Goal: Information Seeking & Learning: Learn about a topic

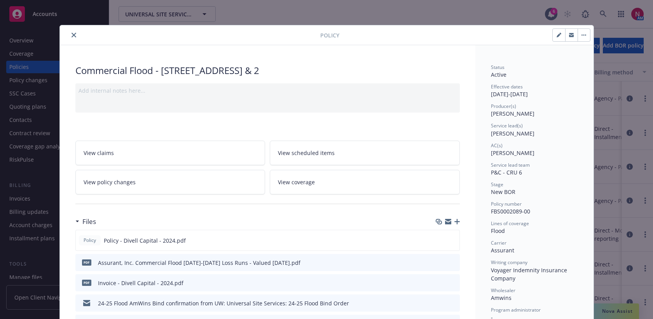
scroll to position [25, 0]
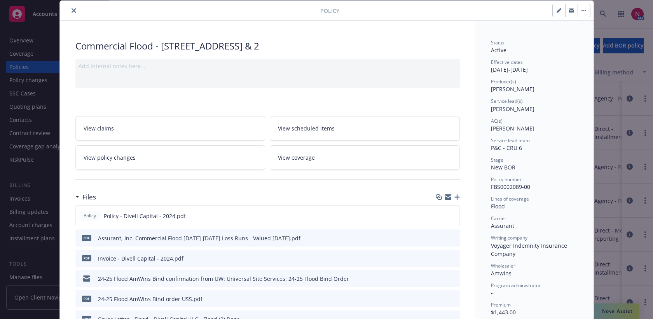
click at [72, 9] on icon "close" at bounding box center [74, 10] width 5 height 5
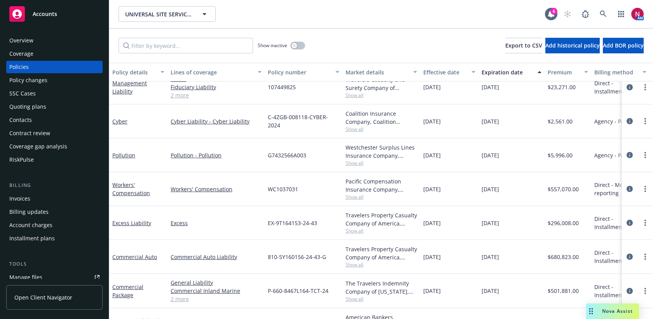
scroll to position [96, 0]
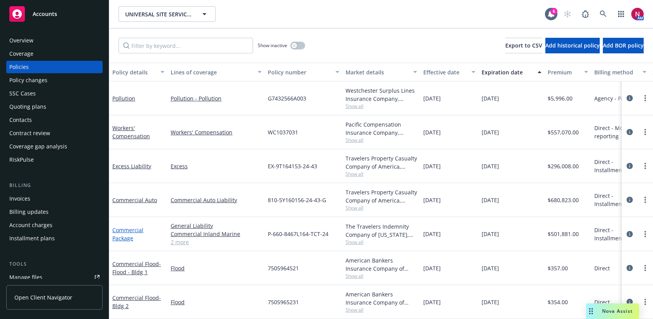
click at [130, 230] on link "Commercial Package" at bounding box center [127, 234] width 31 height 16
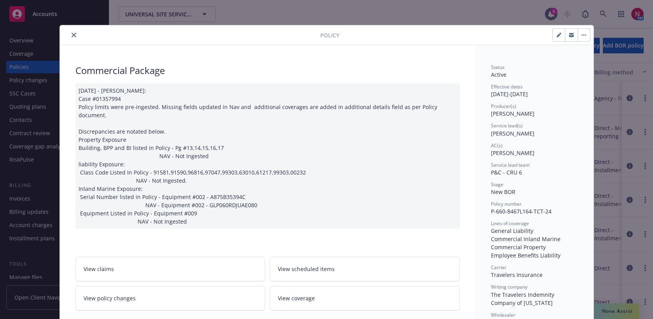
click at [75, 36] on icon "close" at bounding box center [74, 35] width 5 height 5
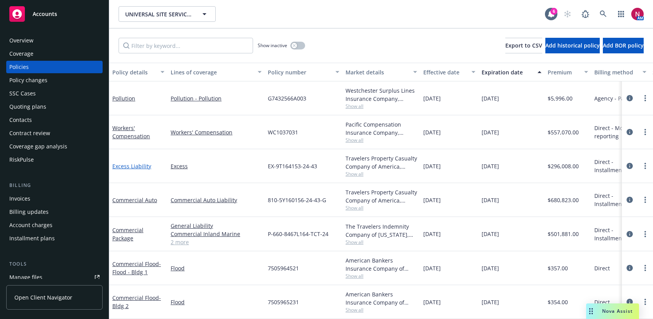
click at [141, 165] on link "Excess Liability" at bounding box center [131, 165] width 39 height 7
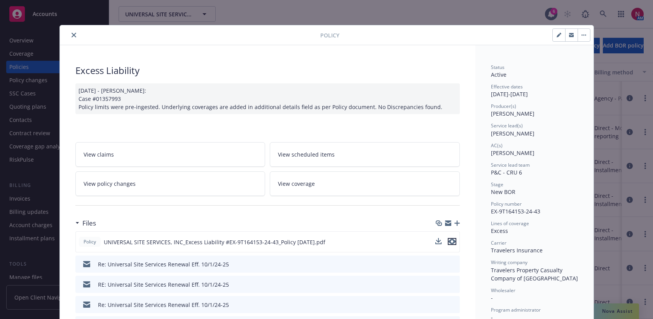
click at [452, 241] on icon "preview file" at bounding box center [452, 240] width 7 height 5
